Goal: Use online tool/utility: Utilize a website feature to perform a specific function

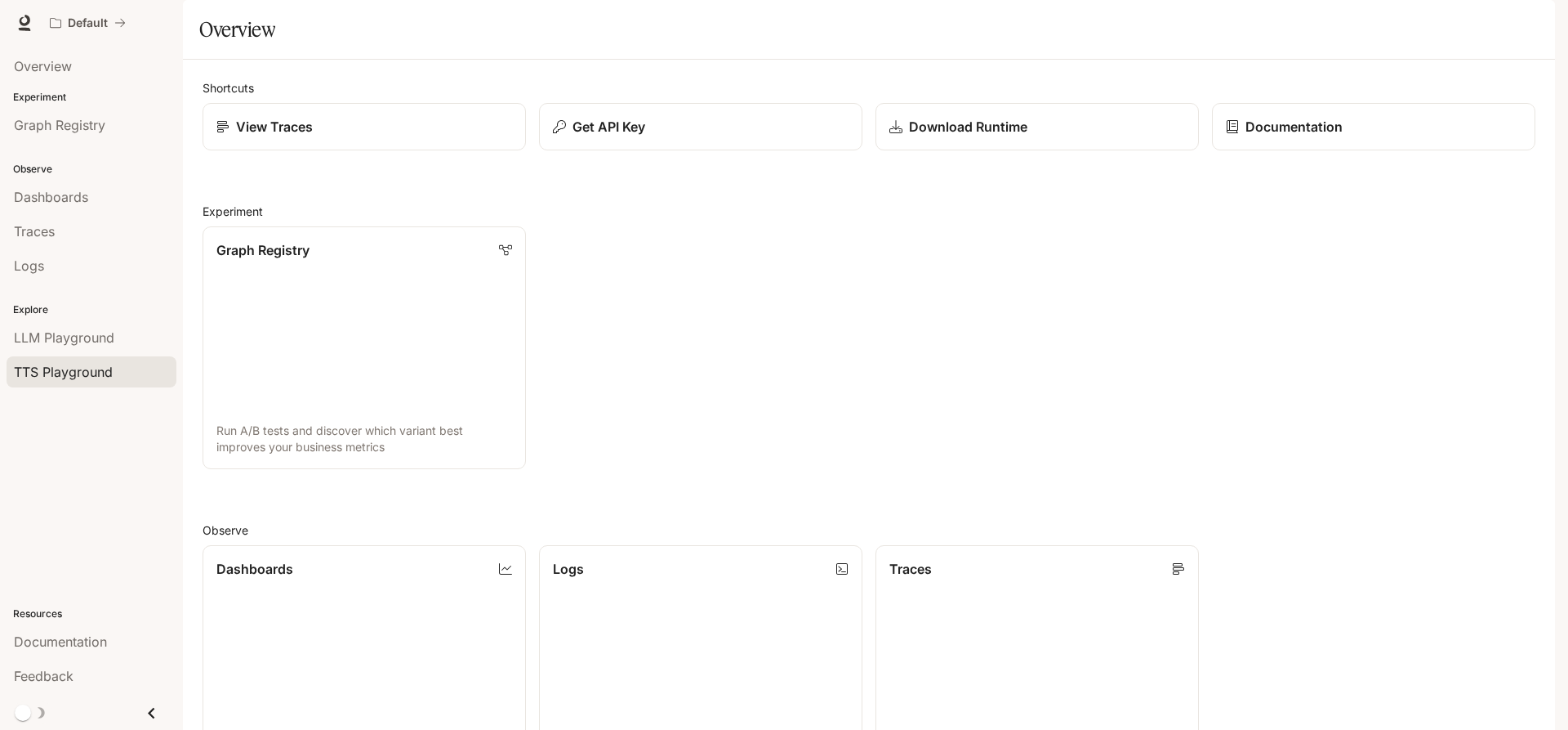
click at [63, 365] on span "TTS Playground" at bounding box center [63, 372] width 99 height 20
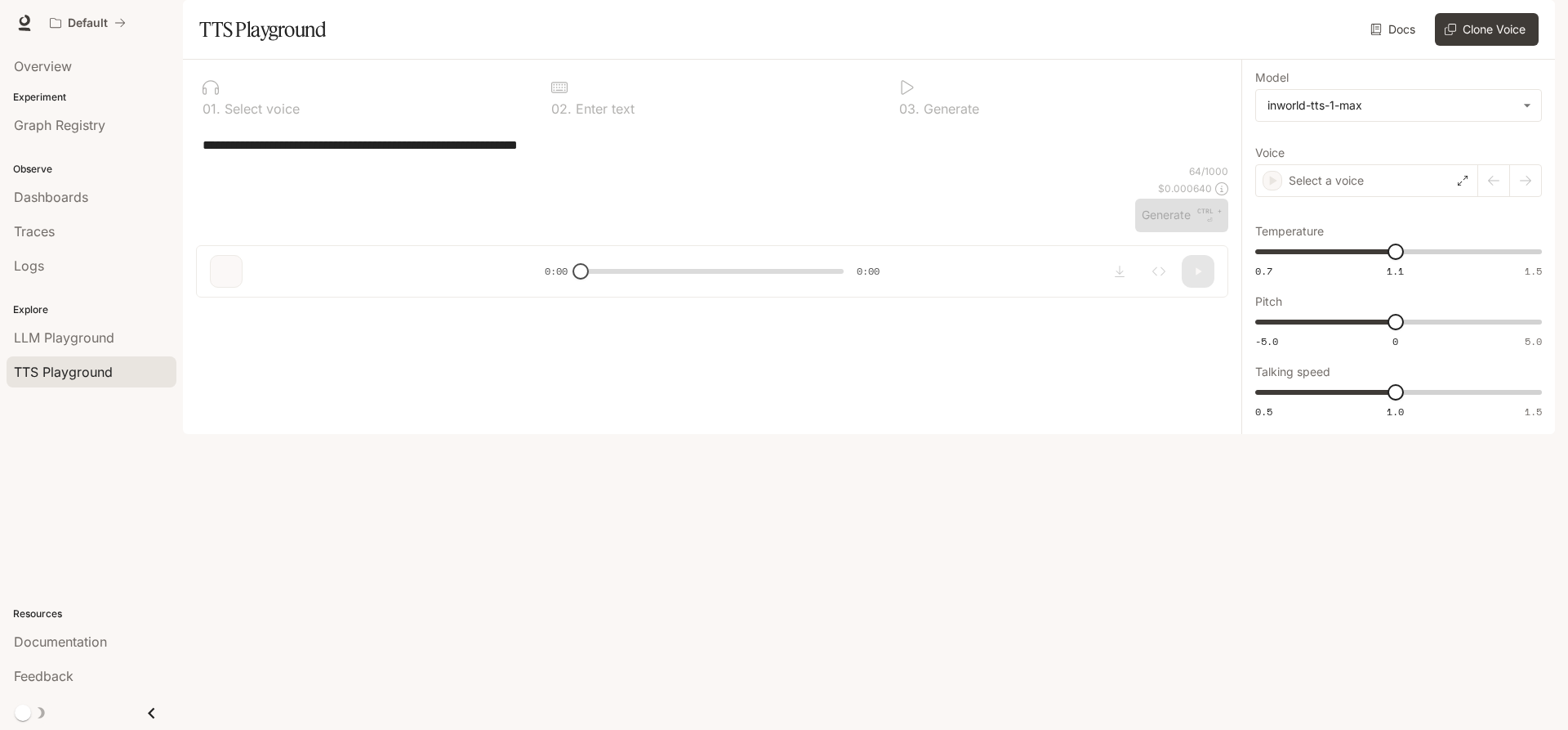
type input "****"
type input "***"
